Goal: Find specific page/section: Find specific page/section

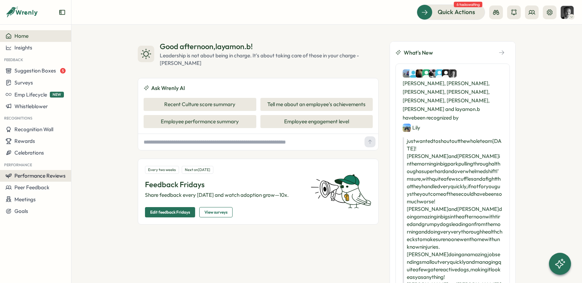
click at [31, 173] on span "Performance Reviews" at bounding box center [39, 176] width 51 height 7
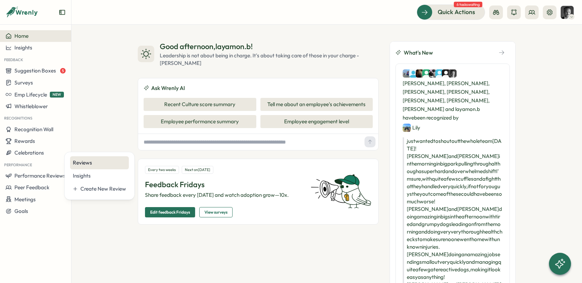
click at [80, 161] on div "Reviews" at bounding box center [99, 163] width 53 height 8
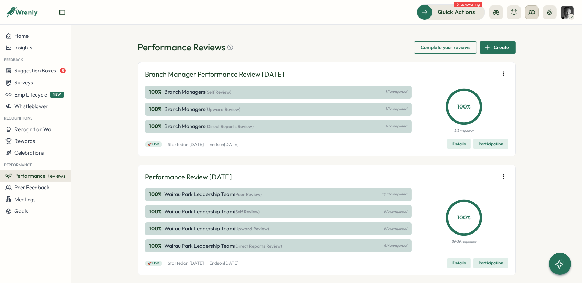
click at [533, 15] on icon at bounding box center [532, 12] width 7 height 7
click at [533, 30] on div "Org Members" at bounding box center [531, 34] width 43 height 8
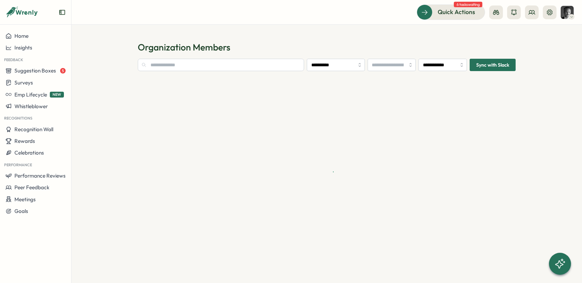
type input "**********"
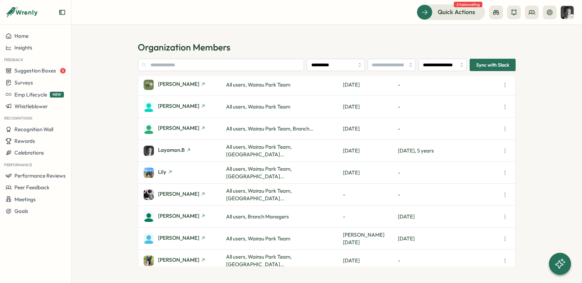
scroll to position [157, 0]
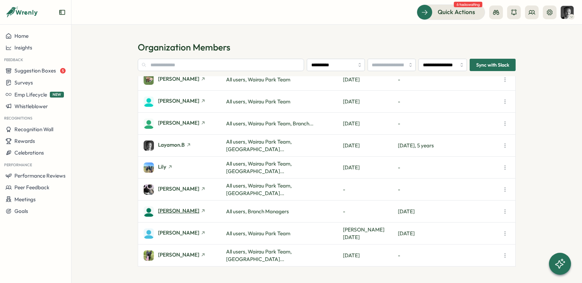
click at [172, 210] on span "[PERSON_NAME]" at bounding box center [178, 210] width 41 height 5
